Goal: Task Accomplishment & Management: Use online tool/utility

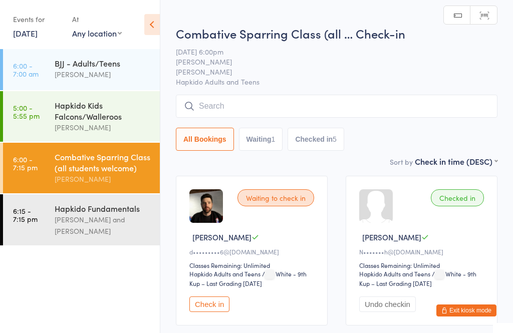
click at [227, 107] on input "search" at bounding box center [337, 106] width 322 height 23
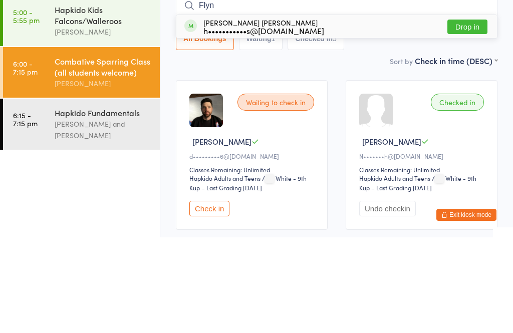
type input "Flyn"
click at [467, 115] on button "Drop in" at bounding box center [468, 122] width 40 height 15
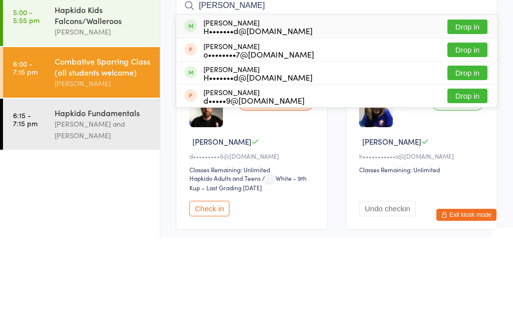
type input "[PERSON_NAME]"
click at [469, 115] on button "Drop in" at bounding box center [468, 122] width 40 height 15
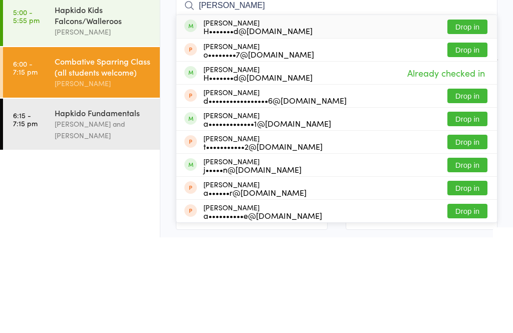
type input "[PERSON_NAME]"
click at [475, 115] on button "Drop in" at bounding box center [468, 122] width 40 height 15
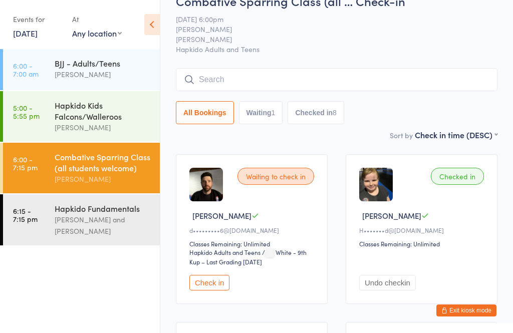
scroll to position [18, 0]
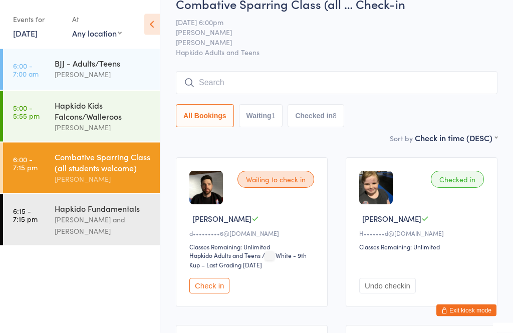
click at [103, 225] on div "[PERSON_NAME] and [PERSON_NAME]" at bounding box center [103, 225] width 97 height 23
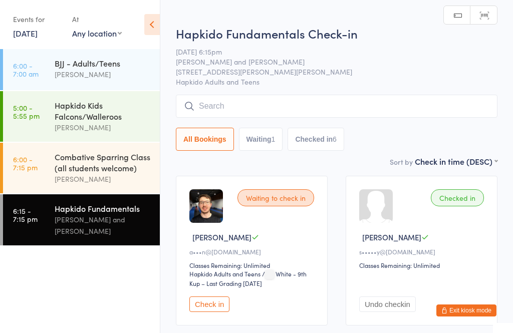
click at [263, 109] on input "search" at bounding box center [337, 106] width 322 height 23
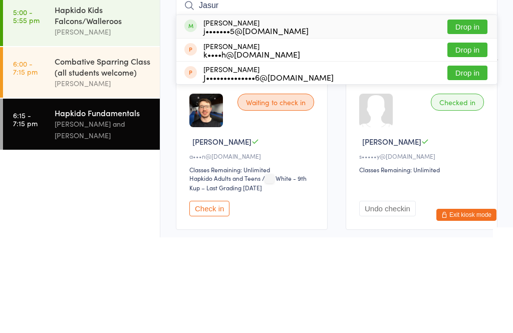
type input "Jasur"
click at [473, 115] on button "Drop in" at bounding box center [468, 122] width 40 height 15
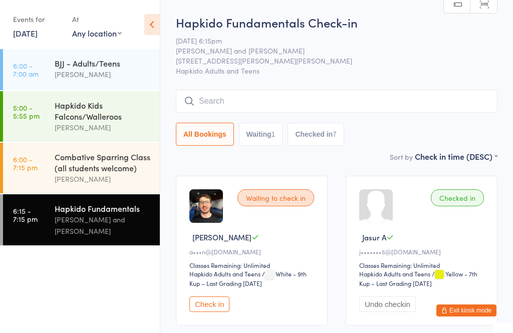
click at [465, 101] on input "search" at bounding box center [337, 101] width 322 height 23
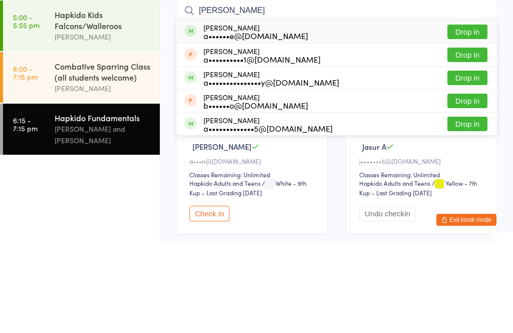
type input "[PERSON_NAME]"
click at [480, 115] on button "Drop in" at bounding box center [468, 122] width 40 height 15
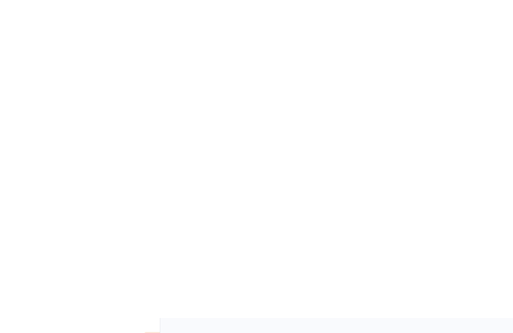
scroll to position [666, 0]
